Goal: Task Accomplishment & Management: Use online tool/utility

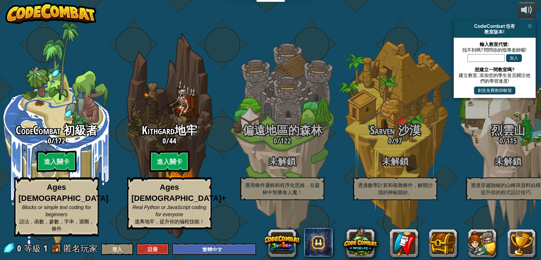
select select "zh-HANT"
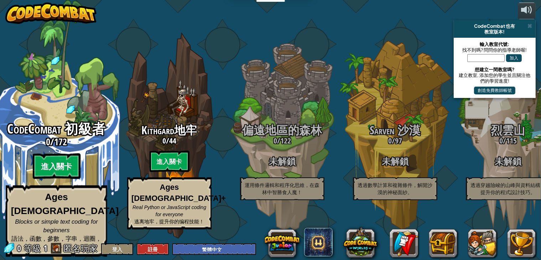
click at [70, 160] on btn "進入關卡" at bounding box center [56, 166] width 48 height 26
select select "zh-HANT"
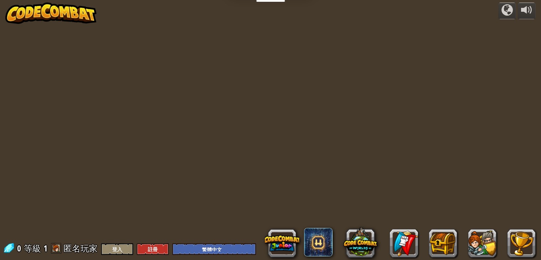
select select "zh-HANT"
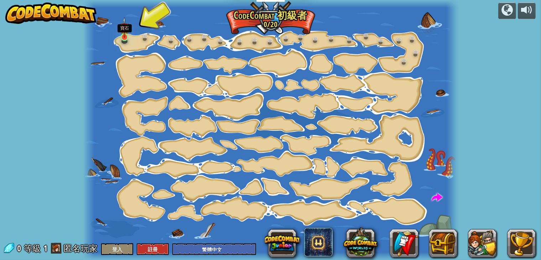
drag, startPoint x: 121, startPoint y: 43, endPoint x: 164, endPoint y: 49, distance: 42.8
click at [121, 43] on div "階段變化 (未解鎖) 更改步驟參數。 聰明行動 (未解鎖) 現在我們真的在走了！ 加油加油加油 (未解鎖) 去拿更多寶石 閃亮 (未解鎖) 看這些寶石！ 走掉…" at bounding box center [270, 130] width 375 height 260
click at [118, 245] on button "登入" at bounding box center [117, 249] width 32 height 12
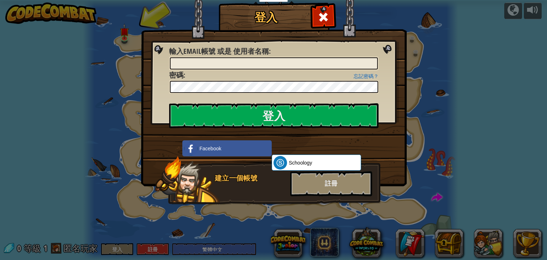
click at [322, 57] on div at bounding box center [273, 64] width 209 height 14
click at [322, 57] on input "輸入Email帳號 或是 使用者名稱 :" at bounding box center [274, 63] width 208 height 12
click at [322, 59] on input "輸入Email帳號 或是 使用者名稱 :" at bounding box center [274, 63] width 208 height 12
type input "ㄎ"
type input "[EMAIL_ADDRESS][DOMAIN_NAME]"
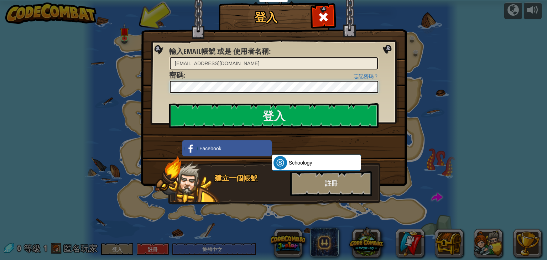
click at [169, 103] on input "登入" at bounding box center [273, 115] width 209 height 25
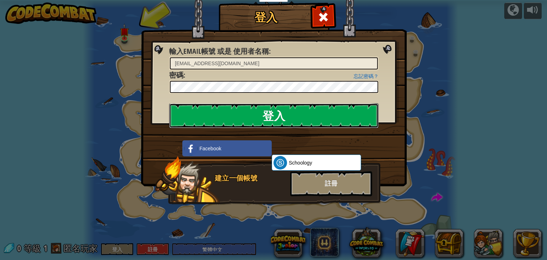
click at [303, 116] on input "登入" at bounding box center [273, 115] width 209 height 25
